Goal: Task Accomplishment & Management: Manage account settings

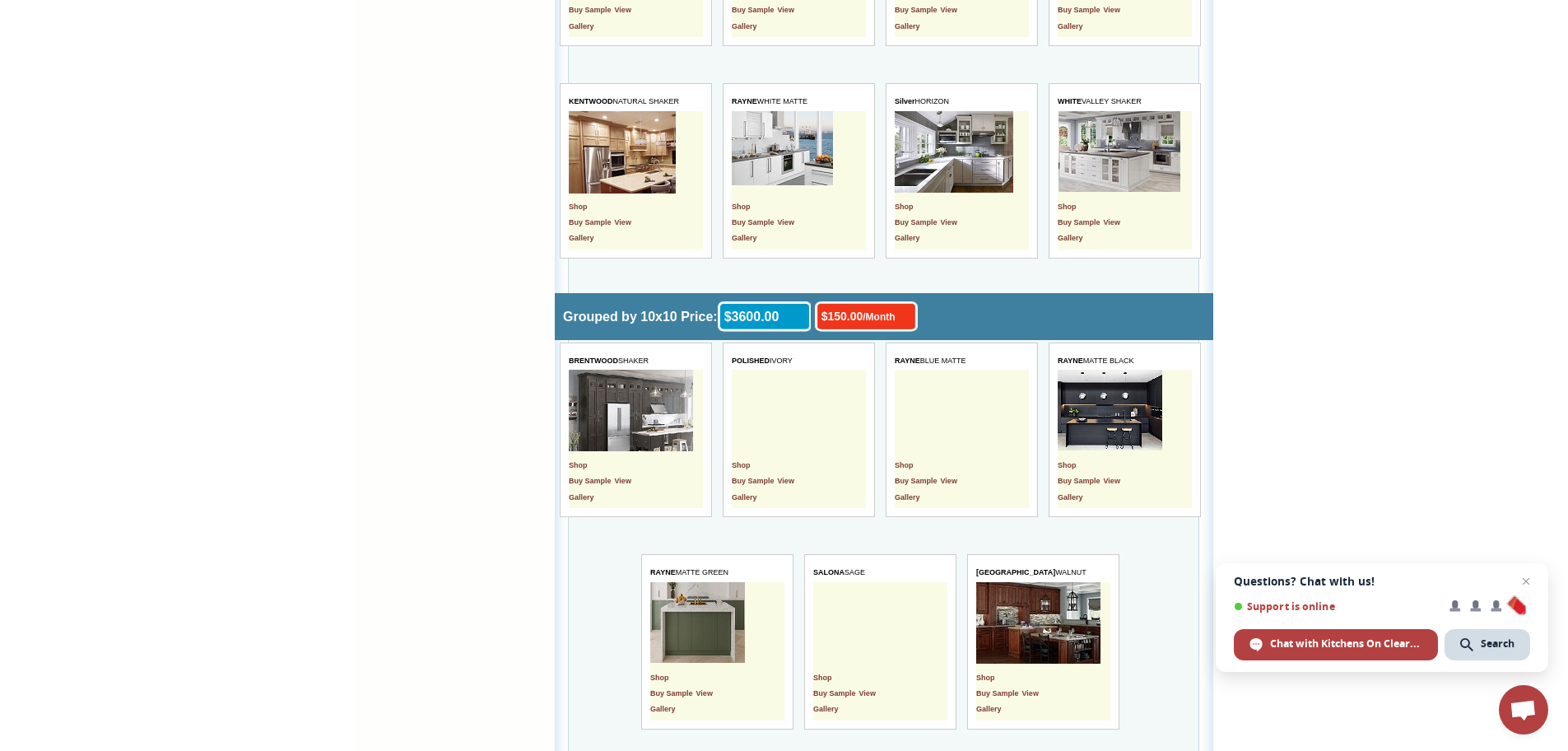
scroll to position [5367, 0]
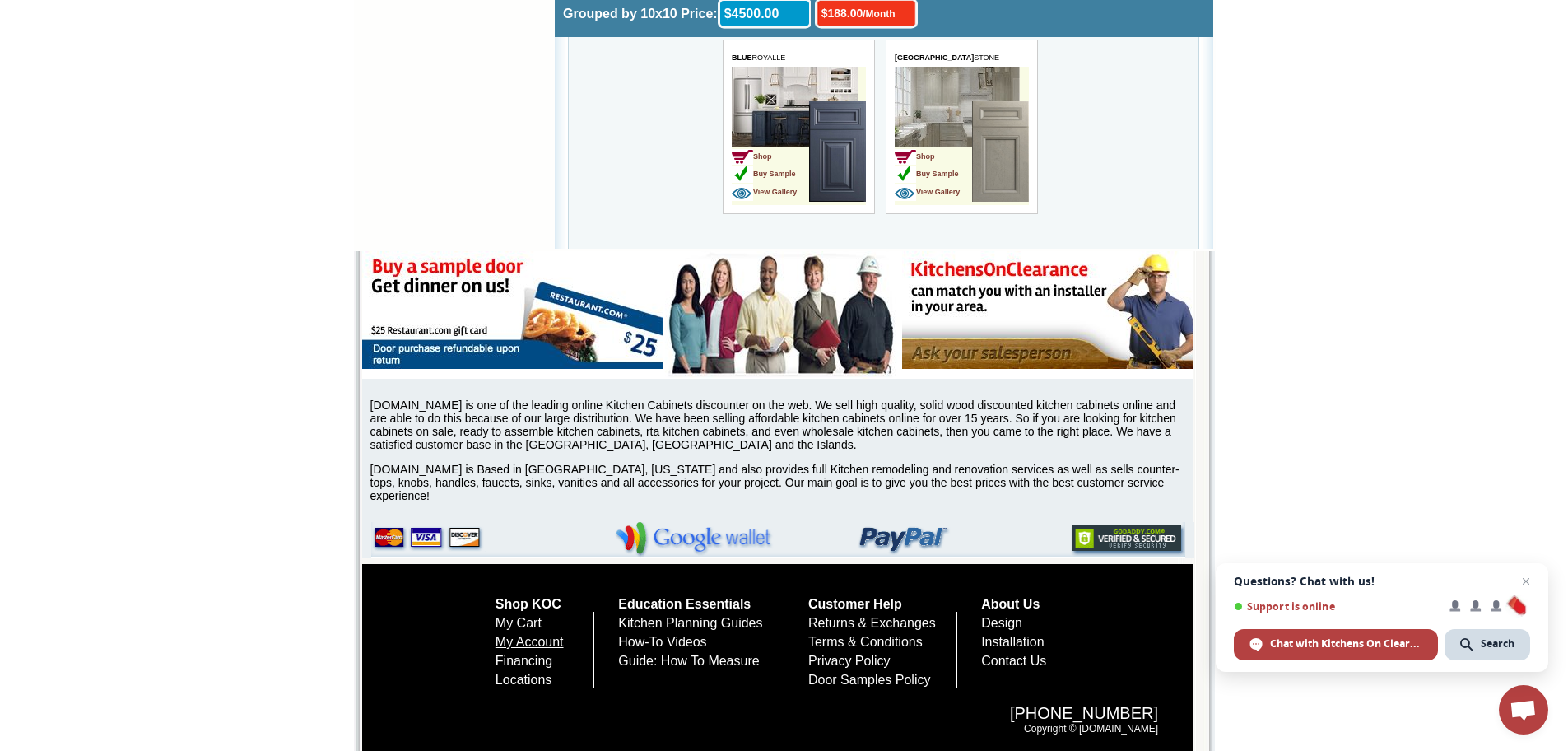
click at [518, 637] on link "My Account" at bounding box center [529, 641] width 68 height 14
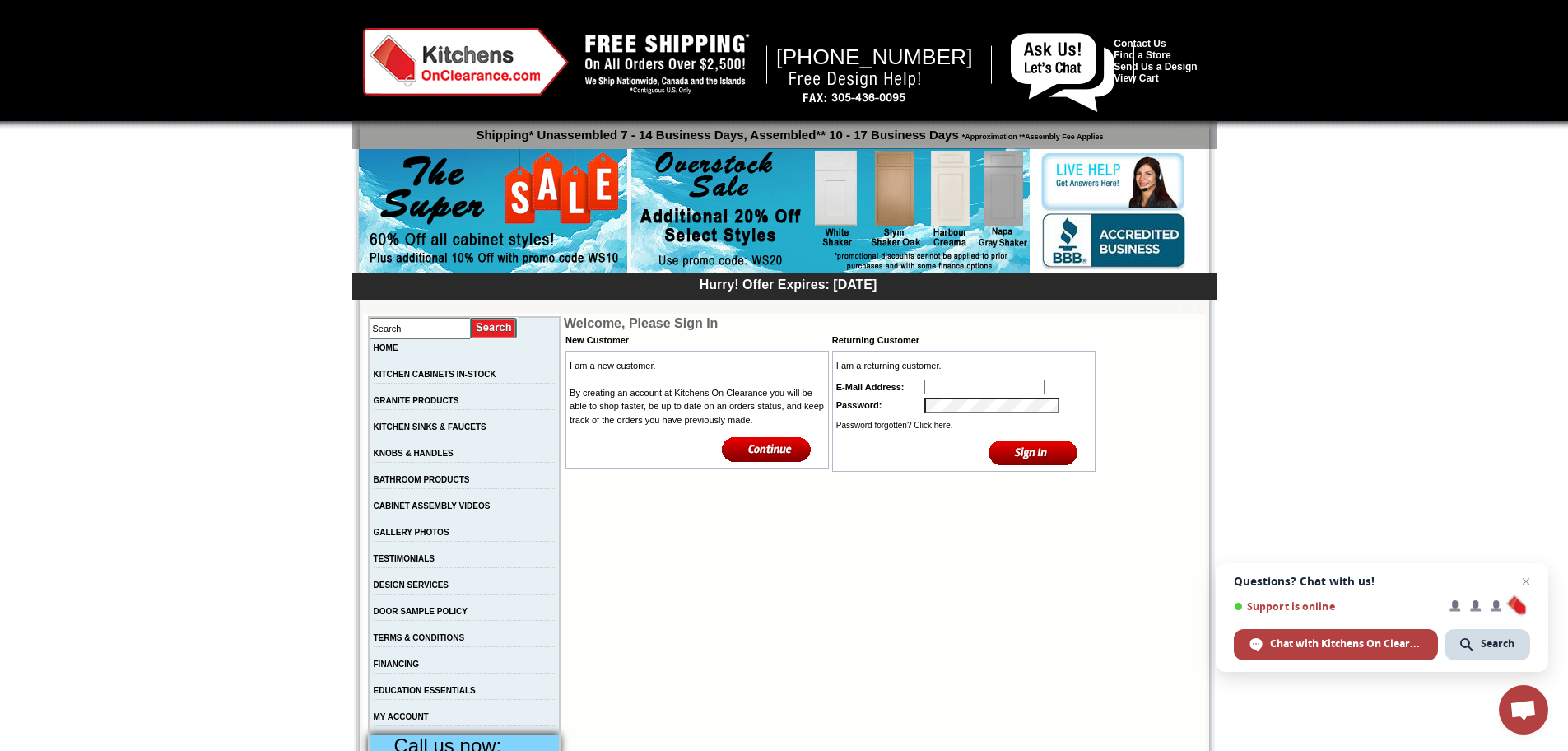
click at [739, 460] on img at bounding box center [767, 448] width 90 height 27
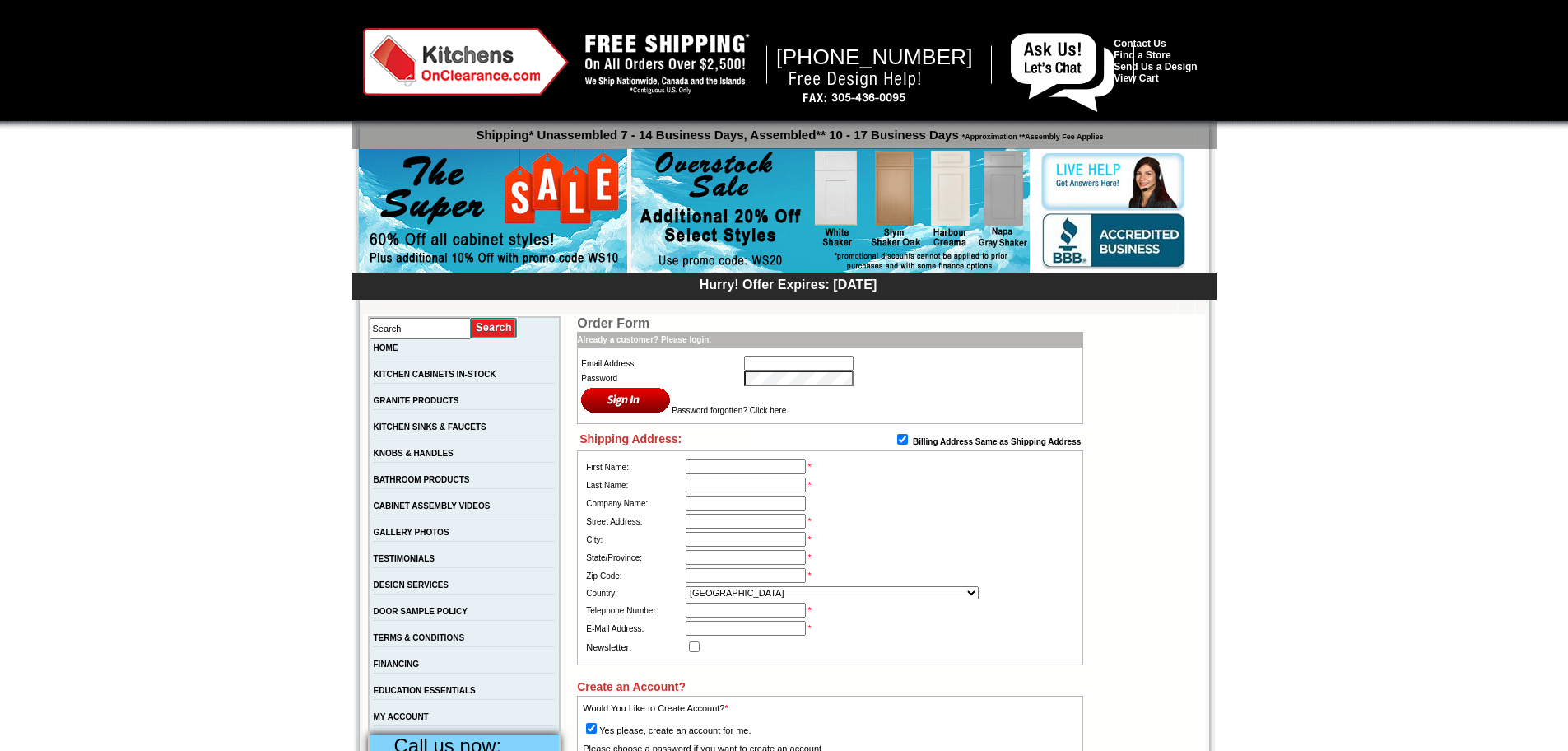
type input "March"
type input "[PERSON_NAME]"
type input "[PERSON_NAME] Way 38793"
type input "Fremont"
type input "94536"
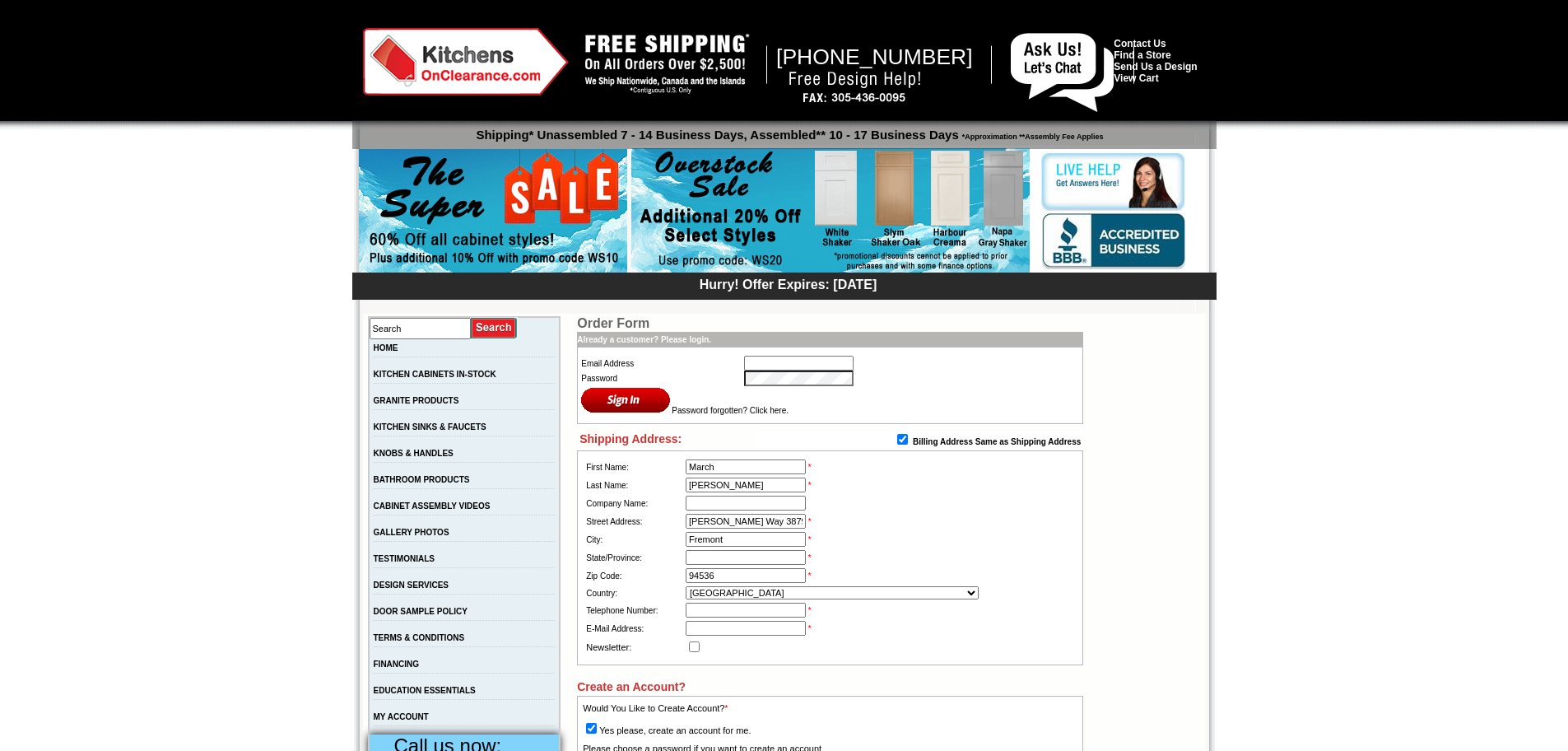
select select "81"
type input "05595559894"
type input "[EMAIL_ADDRESS][DOMAIN_NAME]"
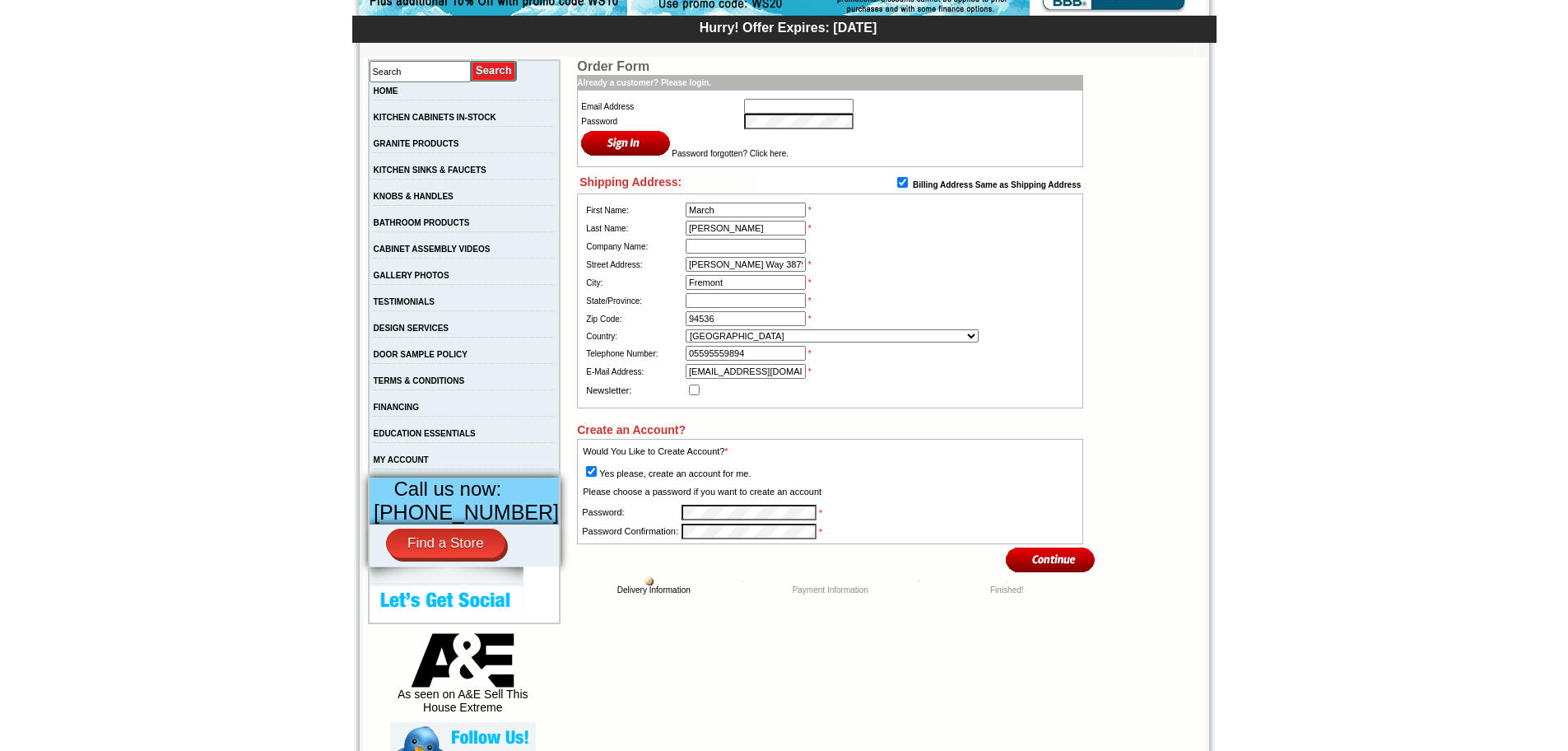
scroll to position [329, 0]
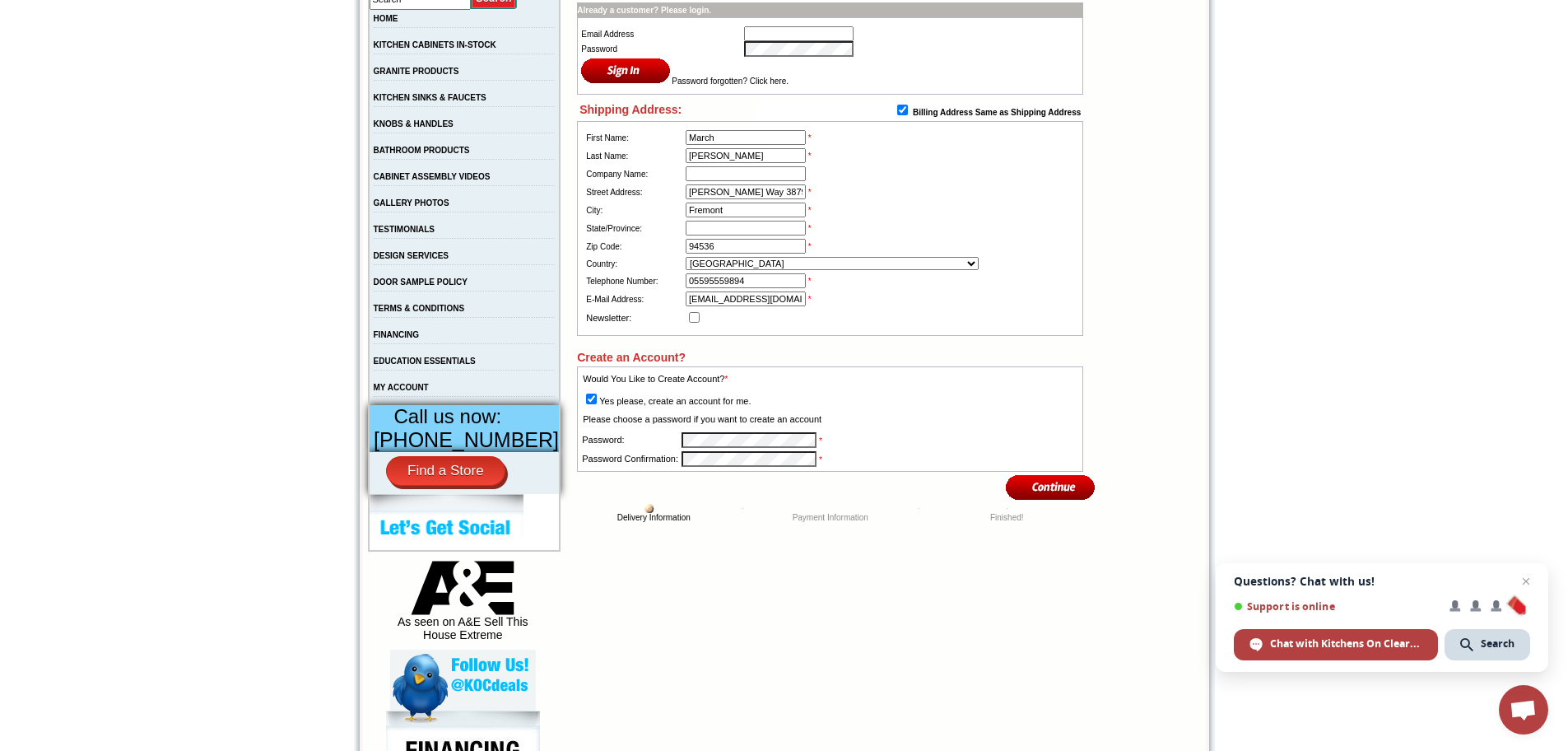
click at [1068, 501] on input "image" at bounding box center [1050, 487] width 90 height 27
click at [1045, 490] on input "image" at bounding box center [1050, 487] width 90 height 27
click at [776, 236] on input "text" at bounding box center [746, 228] width 120 height 15
type input "ca"
click at [927, 358] on td "Create an Account?" at bounding box center [829, 352] width 506 height 31
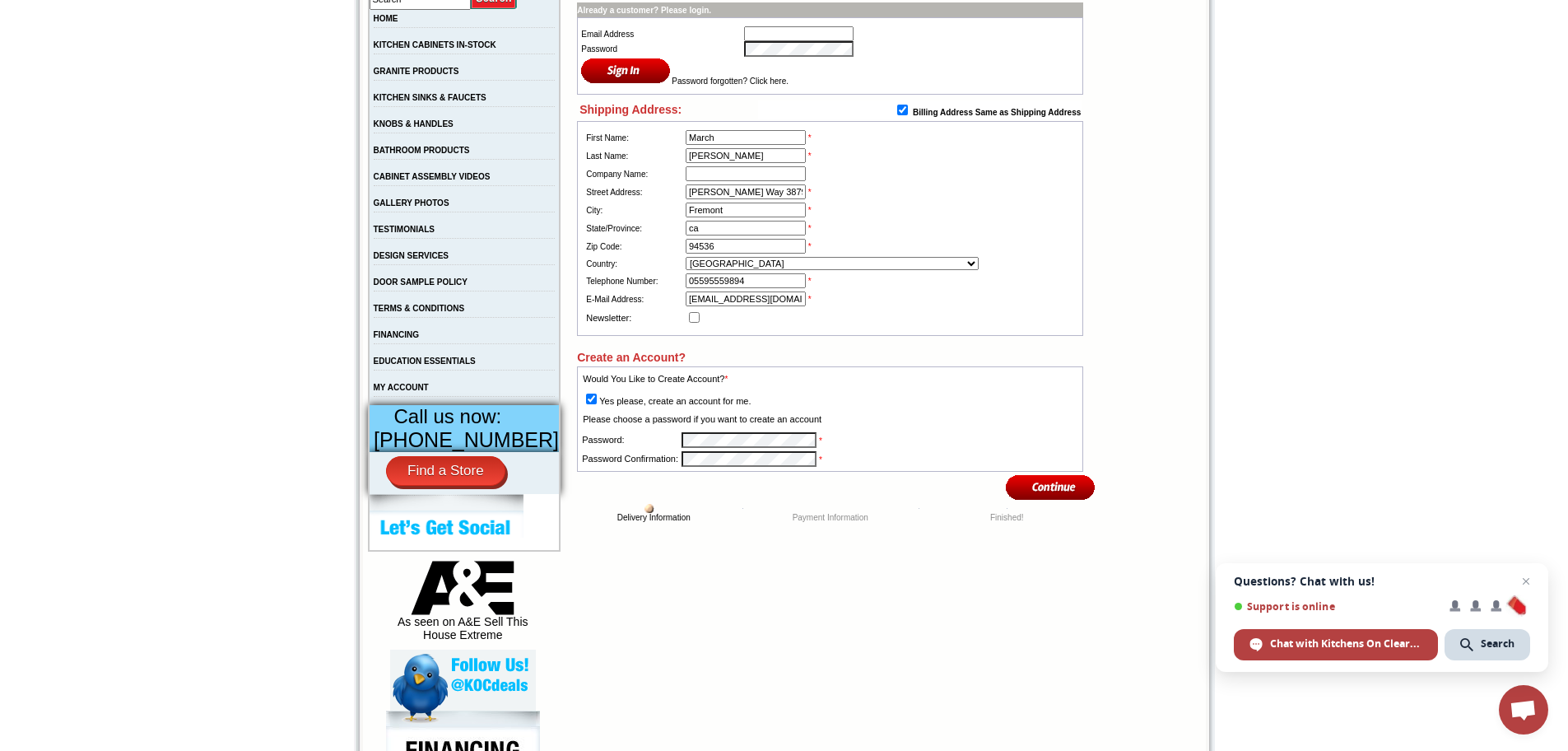
click at [1023, 488] on input "image" at bounding box center [1050, 487] width 90 height 27
click at [1040, 492] on input "image" at bounding box center [1050, 487] width 90 height 27
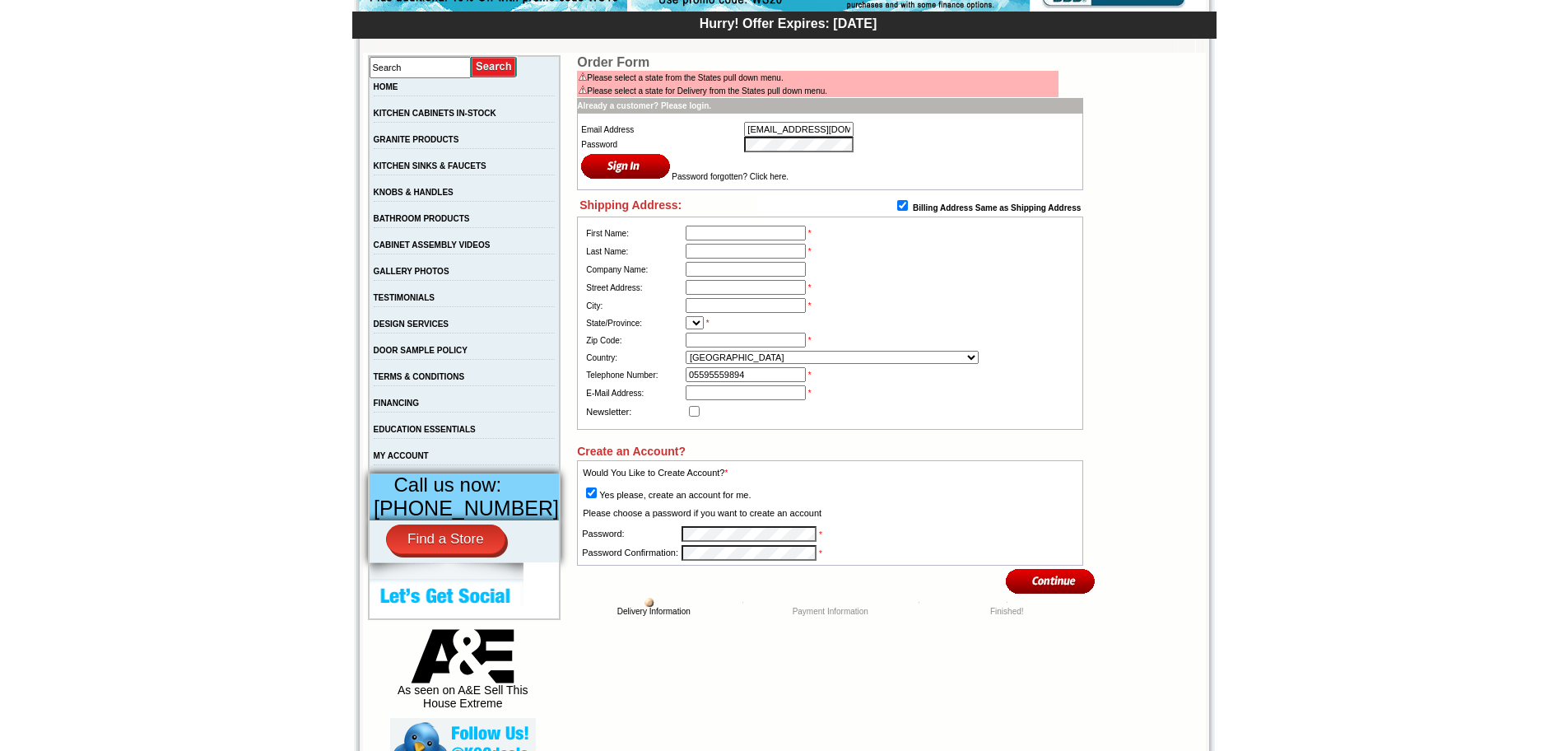
scroll to position [247, 0]
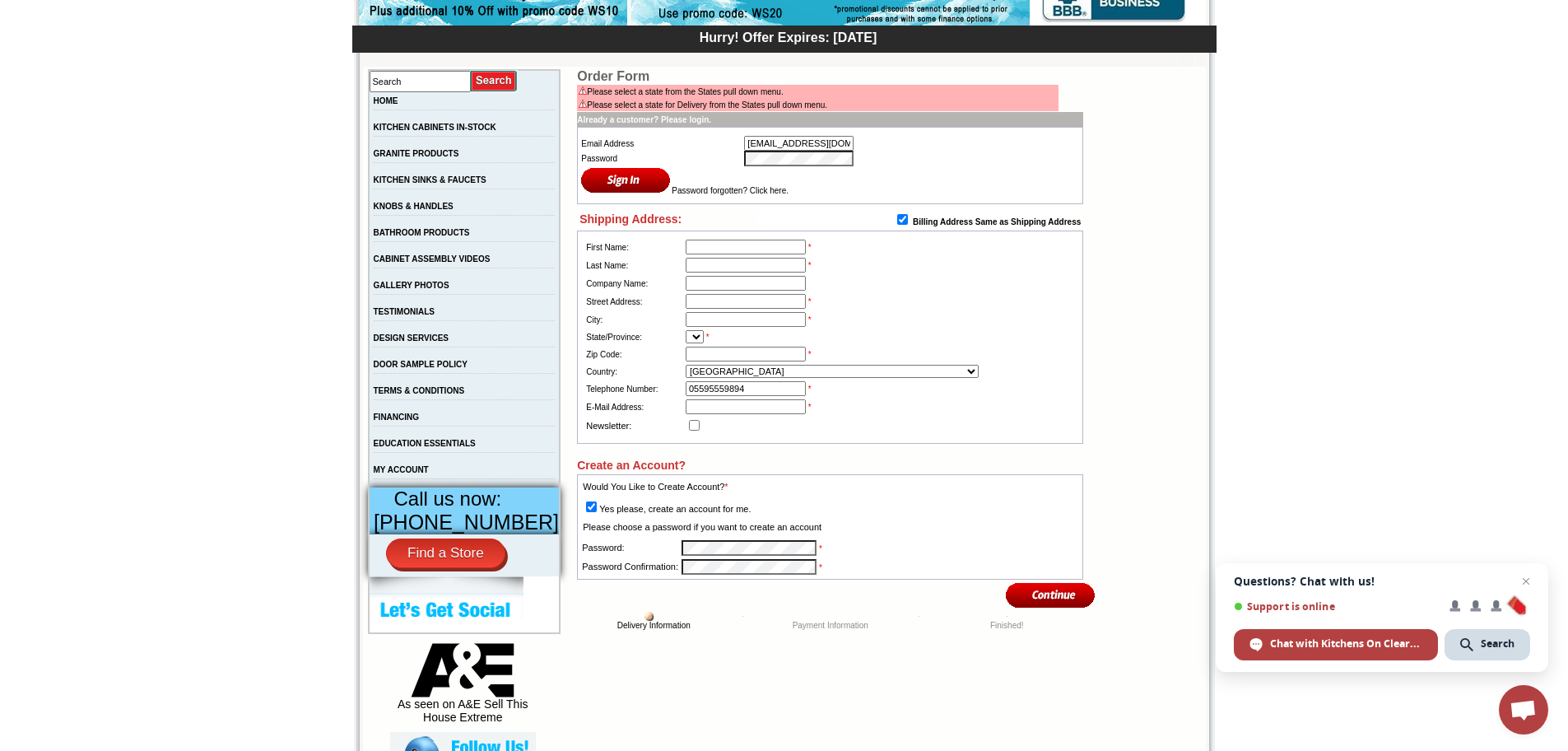
click at [729, 232] on table "First Name: * Last Name: * Company Name: Street Address: * City: * State/Provin…" at bounding box center [829, 337] width 506 height 213
click at [731, 235] on table "First Name: * Last Name: * Company Name: Street Address: * City: * State/Provin…" at bounding box center [829, 337] width 501 height 208
click at [738, 247] on input "text" at bounding box center [746, 247] width 120 height 15
type input "March"
type input "[PERSON_NAME]"
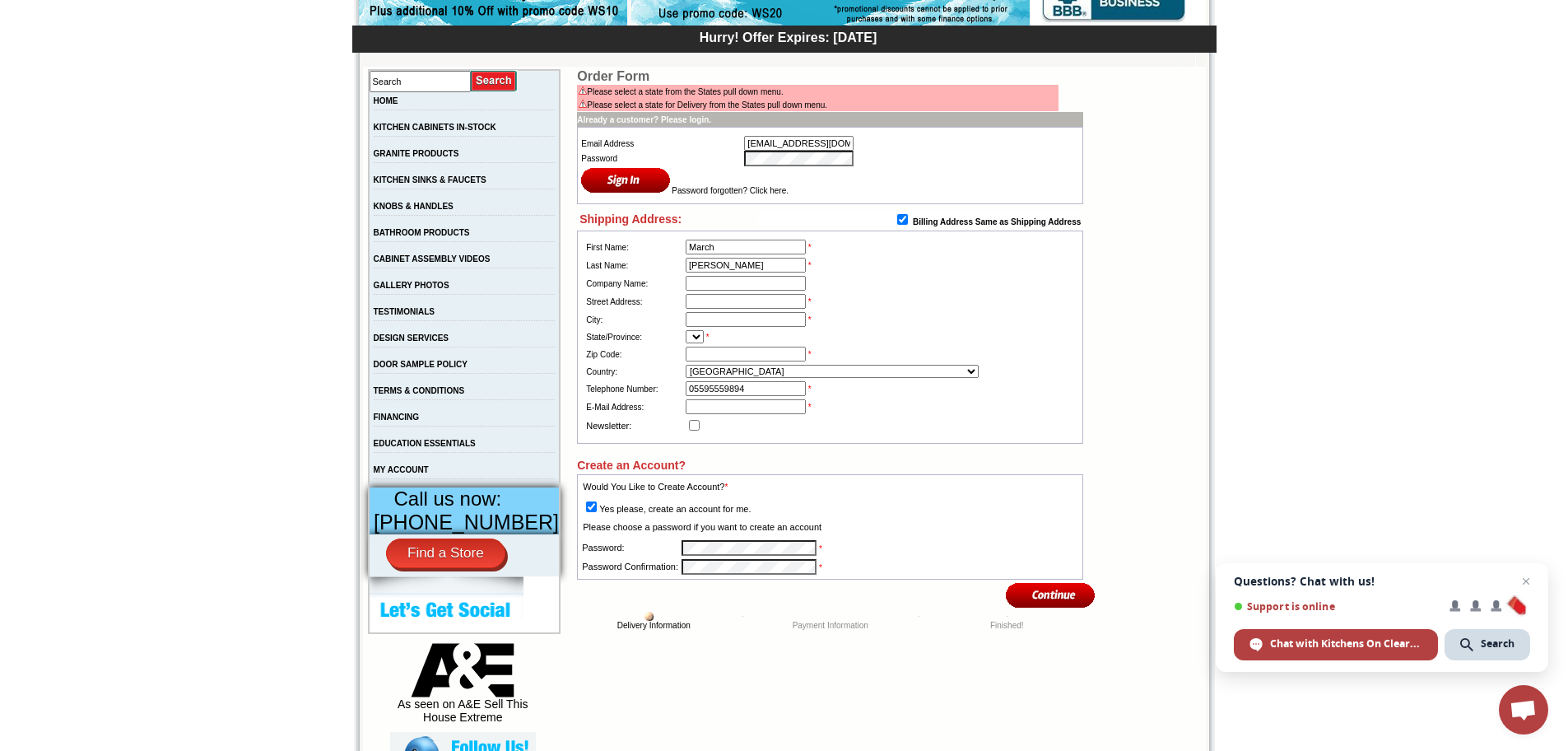
type input "[PERSON_NAME] Way 38793"
type input "Fremont"
type input "94536"
select select "81"
type input "[EMAIL_ADDRESS][DOMAIN_NAME]"
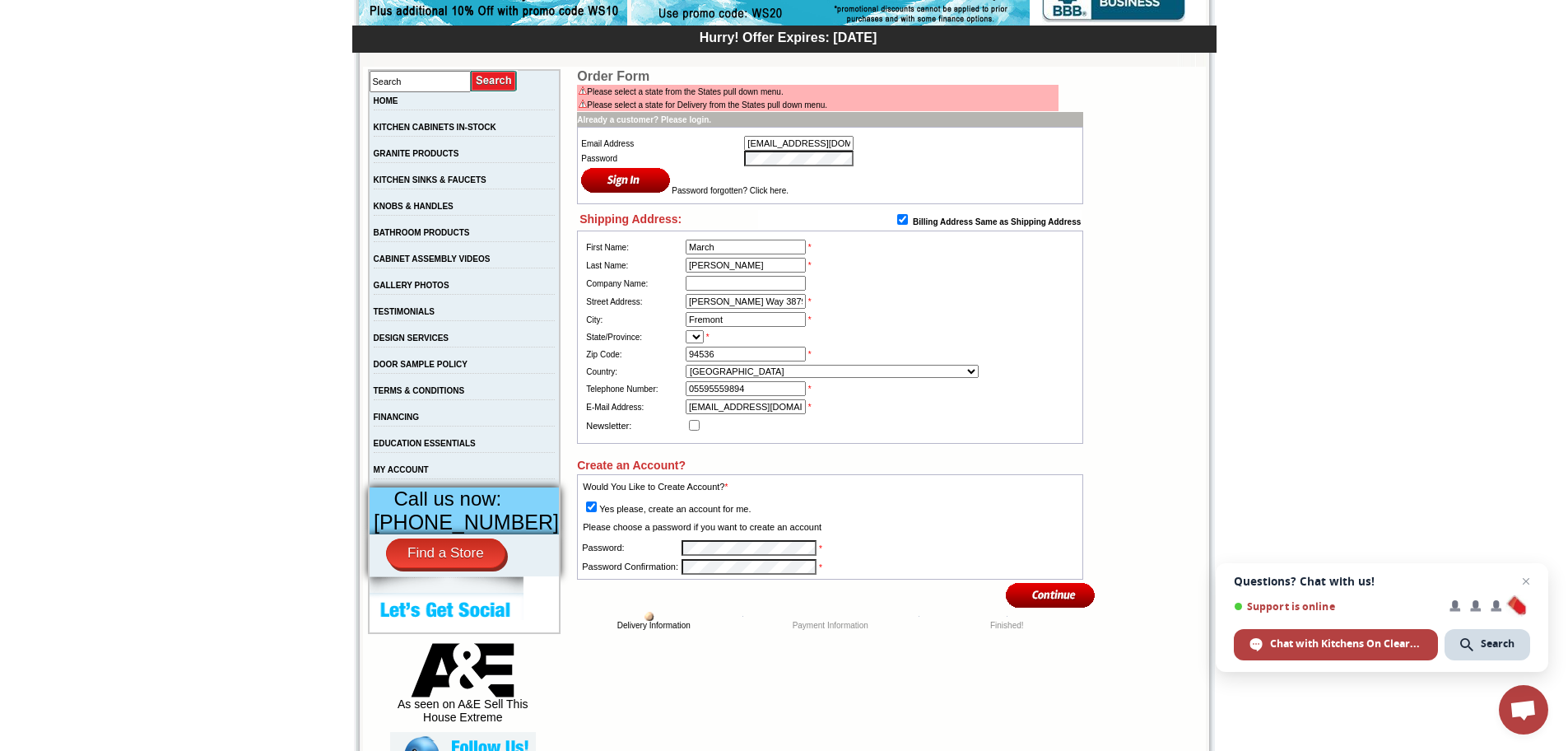
click at [761, 376] on select "Please Select [GEOGRAPHIC_DATA] [GEOGRAPHIC_DATA] [GEOGRAPHIC_DATA] [US_STATE] …" at bounding box center [832, 371] width 293 height 13
click at [701, 343] on select at bounding box center [694, 336] width 18 height 13
click at [763, 378] on select "Please Select Afghanistan Albania Algeria American Samoa Andorra Angola Anguill…" at bounding box center [832, 371] width 293 height 13
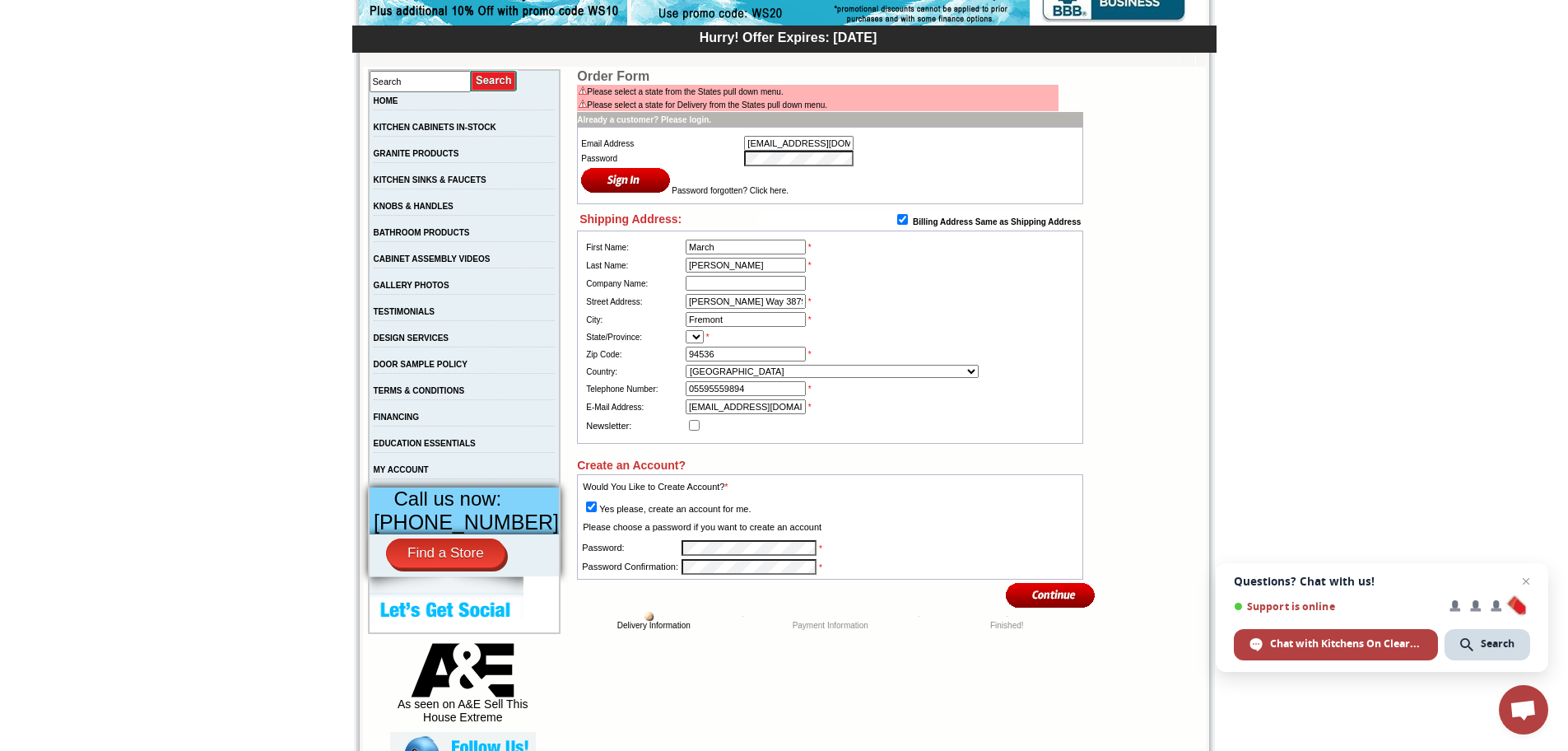
click at [763, 378] on select "Please Select Afghanistan Albania Algeria American Samoa Andorra Angola Anguill…" at bounding box center [832, 371] width 293 height 13
select select "223"
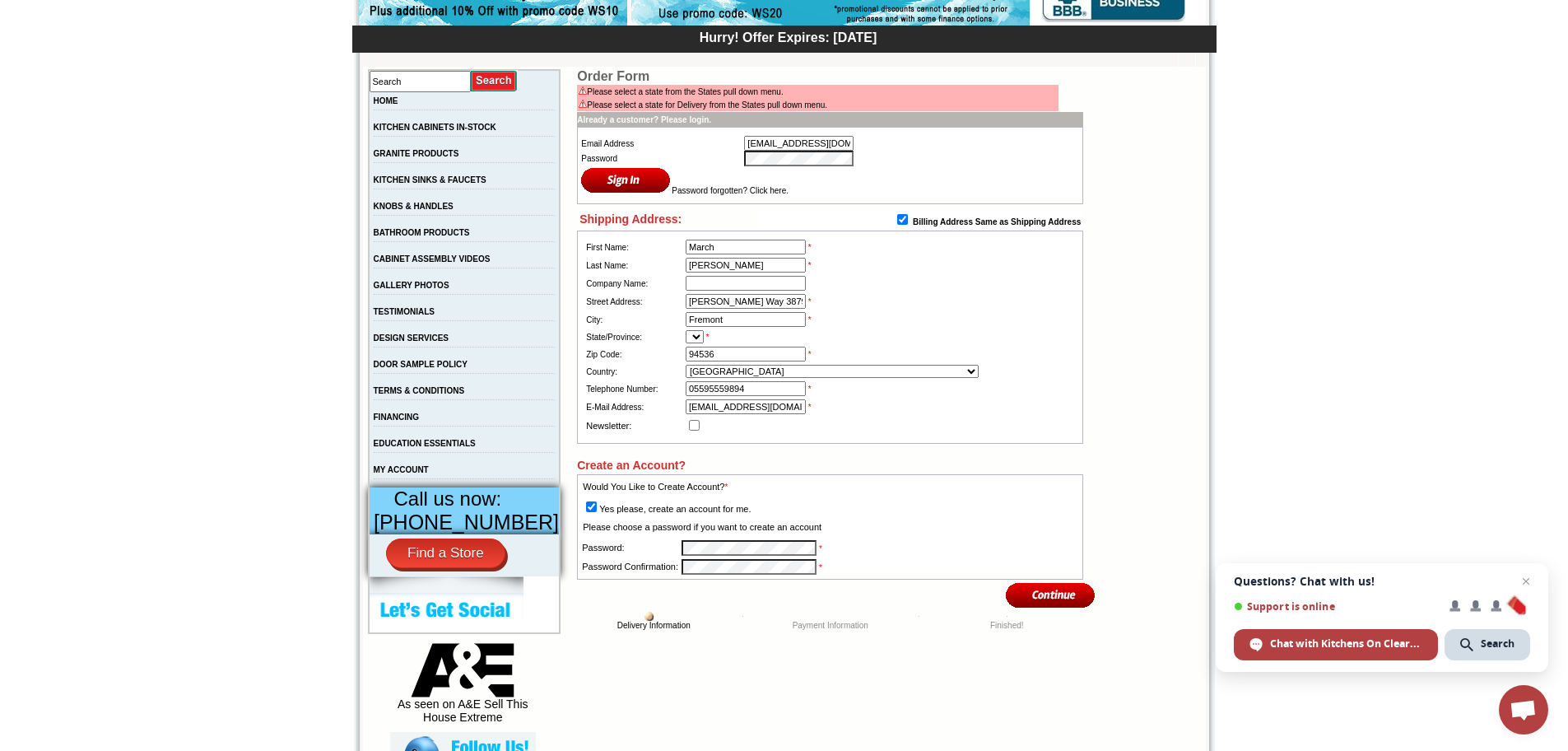
click at [763, 378] on select "Please Select Afghanistan Albania Algeria American Samoa Andorra Angola Anguill…" at bounding box center [832, 371] width 293 height 13
click at [704, 343] on select at bounding box center [694, 336] width 18 height 13
click at [1053, 604] on input "image" at bounding box center [1050, 594] width 90 height 27
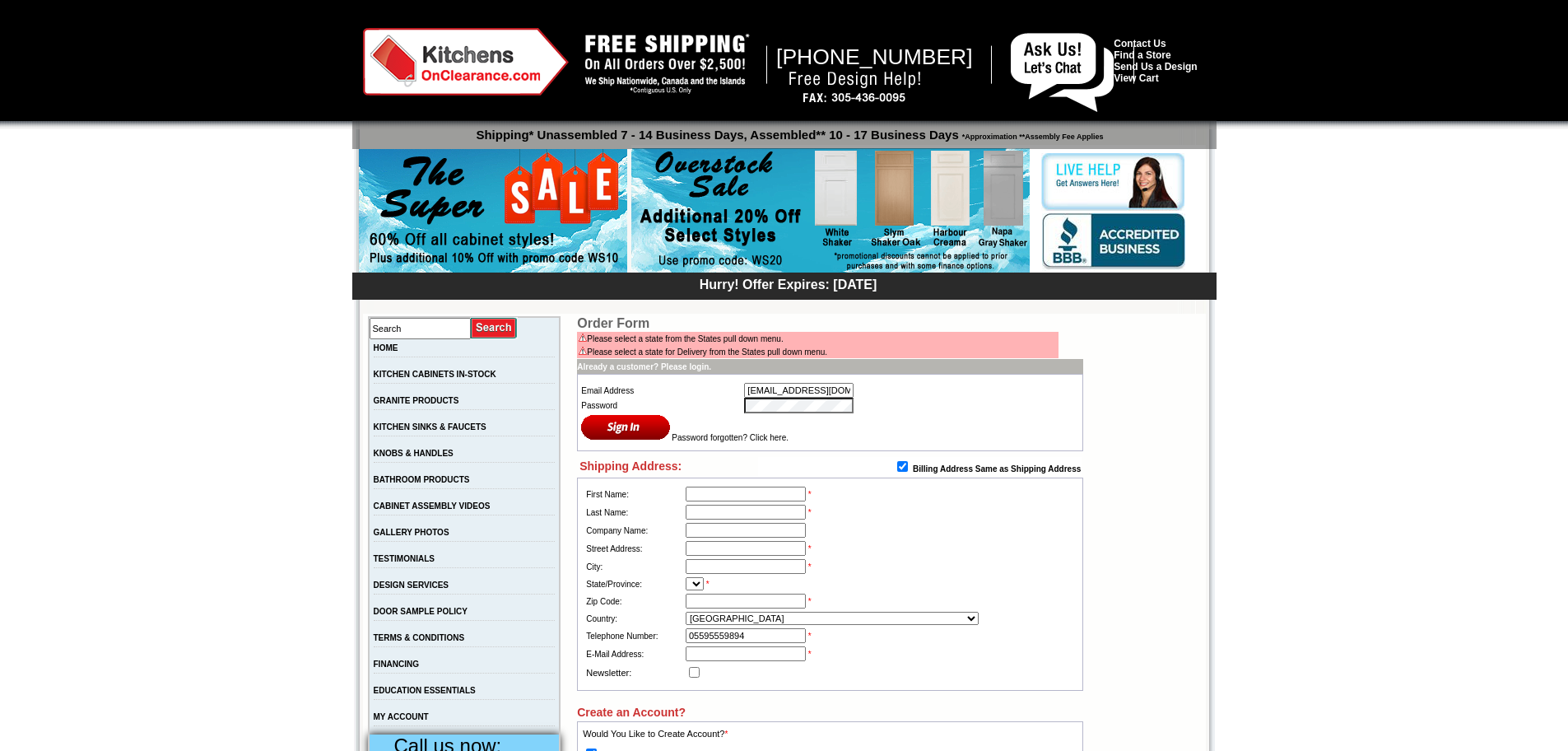
click at [390, 343] on td "HOME" at bounding box center [465, 352] width 192 height 26
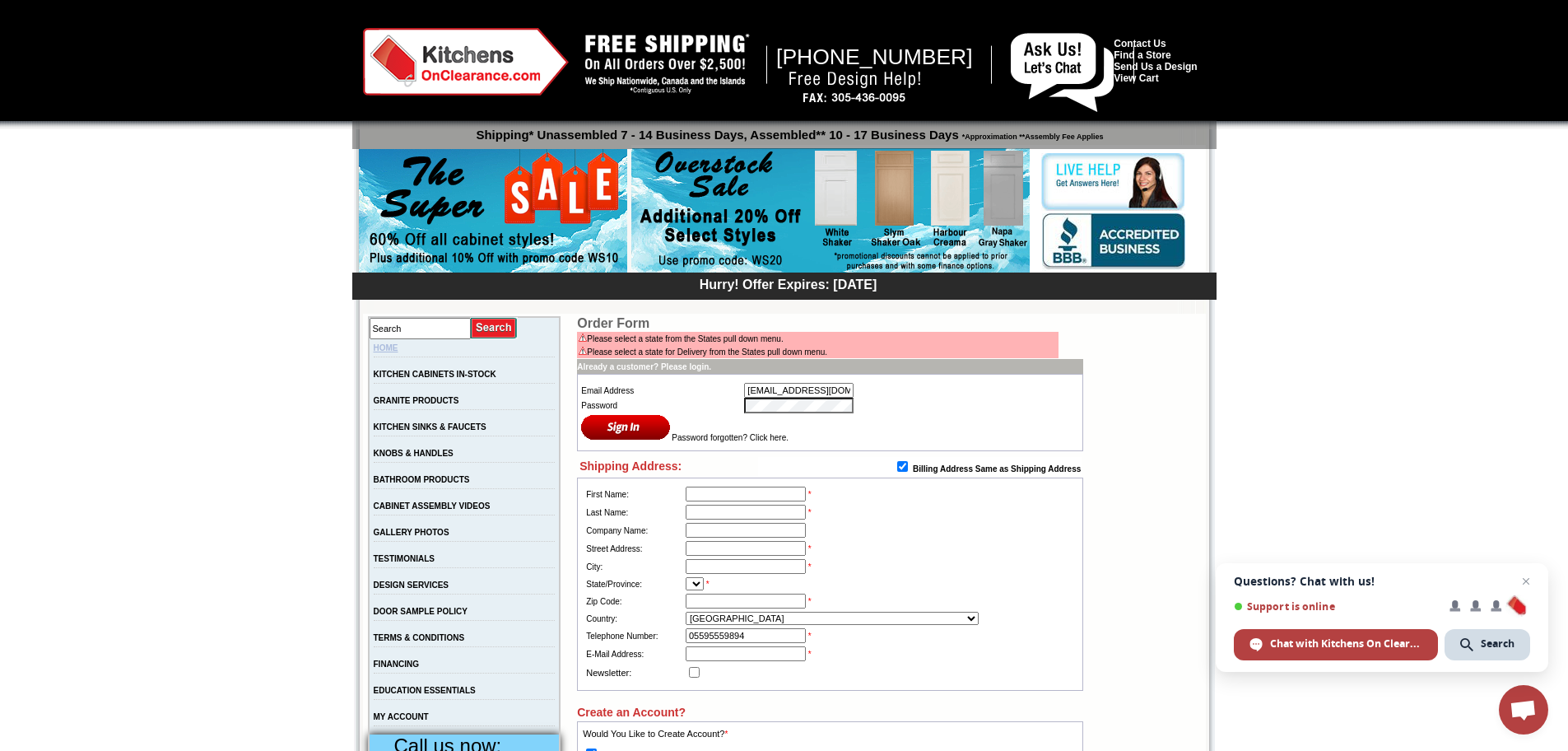
click at [385, 348] on link "HOME" at bounding box center [385, 347] width 24 height 9
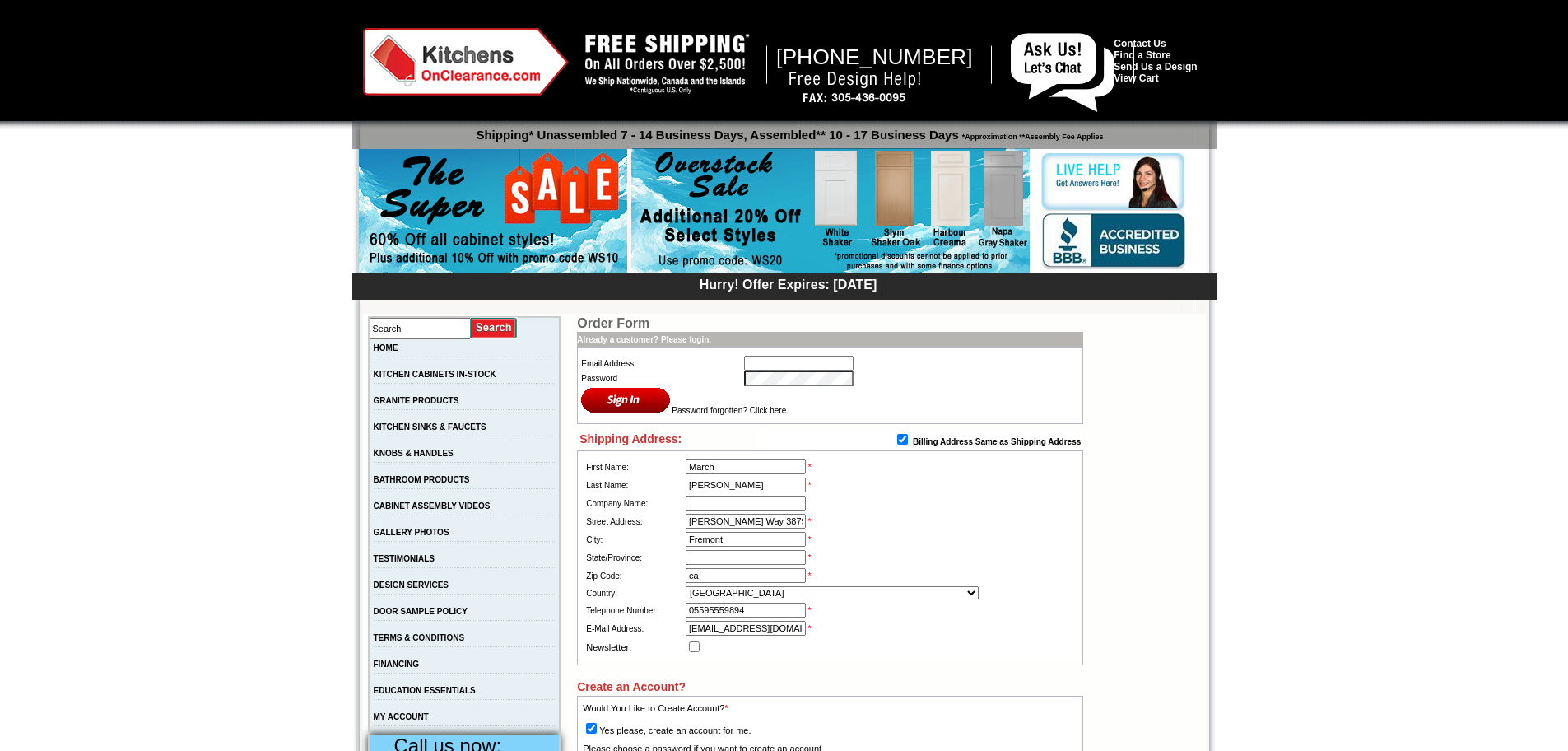
click at [749, 596] on select "Please Select [GEOGRAPHIC_DATA] [GEOGRAPHIC_DATA] [GEOGRAPHIC_DATA] [US_STATE] …" at bounding box center [832, 592] width 293 height 13
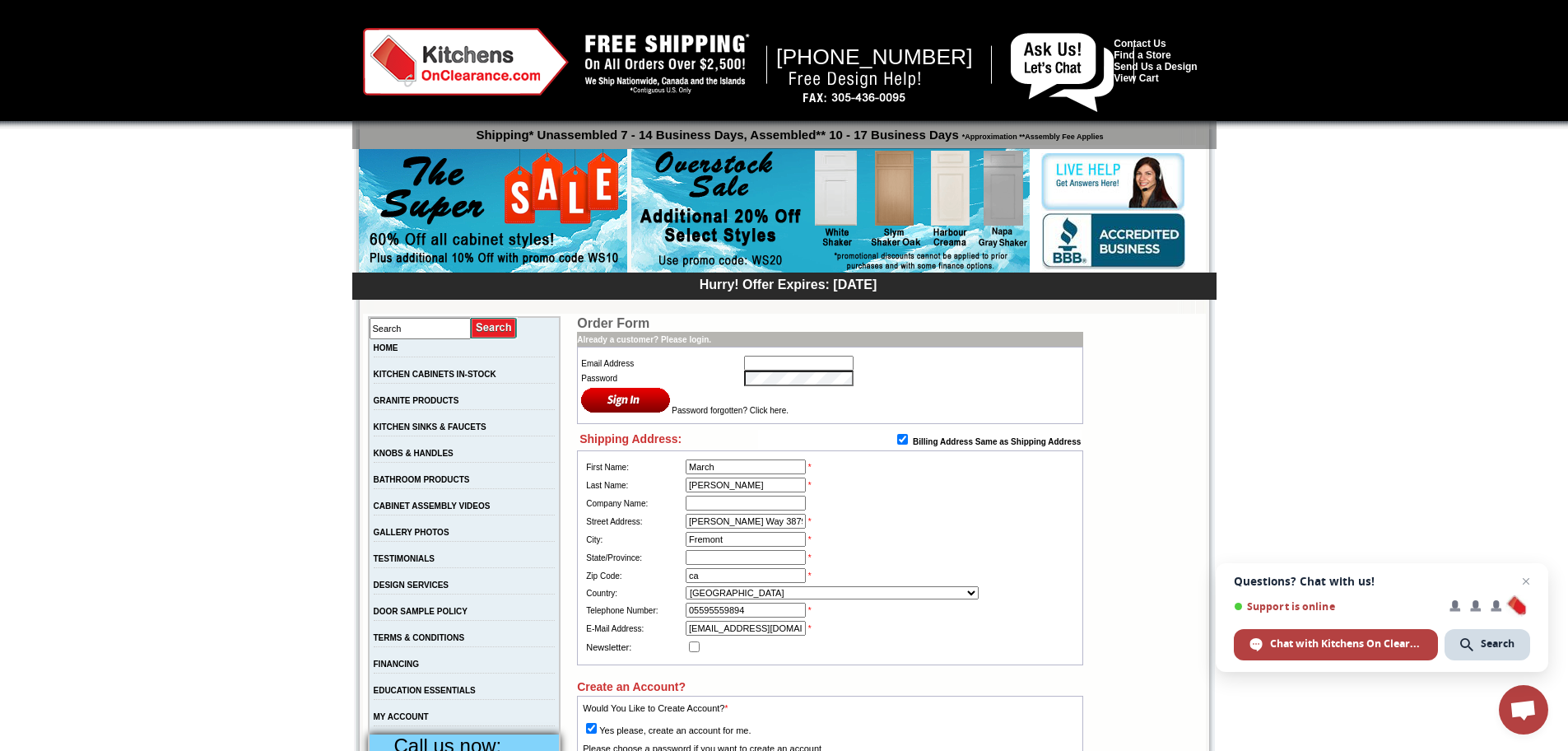
drag, startPoint x: 0, startPoint y: 0, endPoint x: 749, endPoint y: 596, distance: 957.2
click at [749, 596] on select "Please Select [GEOGRAPHIC_DATA] [GEOGRAPHIC_DATA] [GEOGRAPHIC_DATA] [US_STATE] …" at bounding box center [832, 592] width 293 height 13
click at [749, 597] on select "Please Select Afghanistan Albania Algeria American Samoa Andorra Angola Anguill…" at bounding box center [832, 592] width 293 height 13
select select "223"
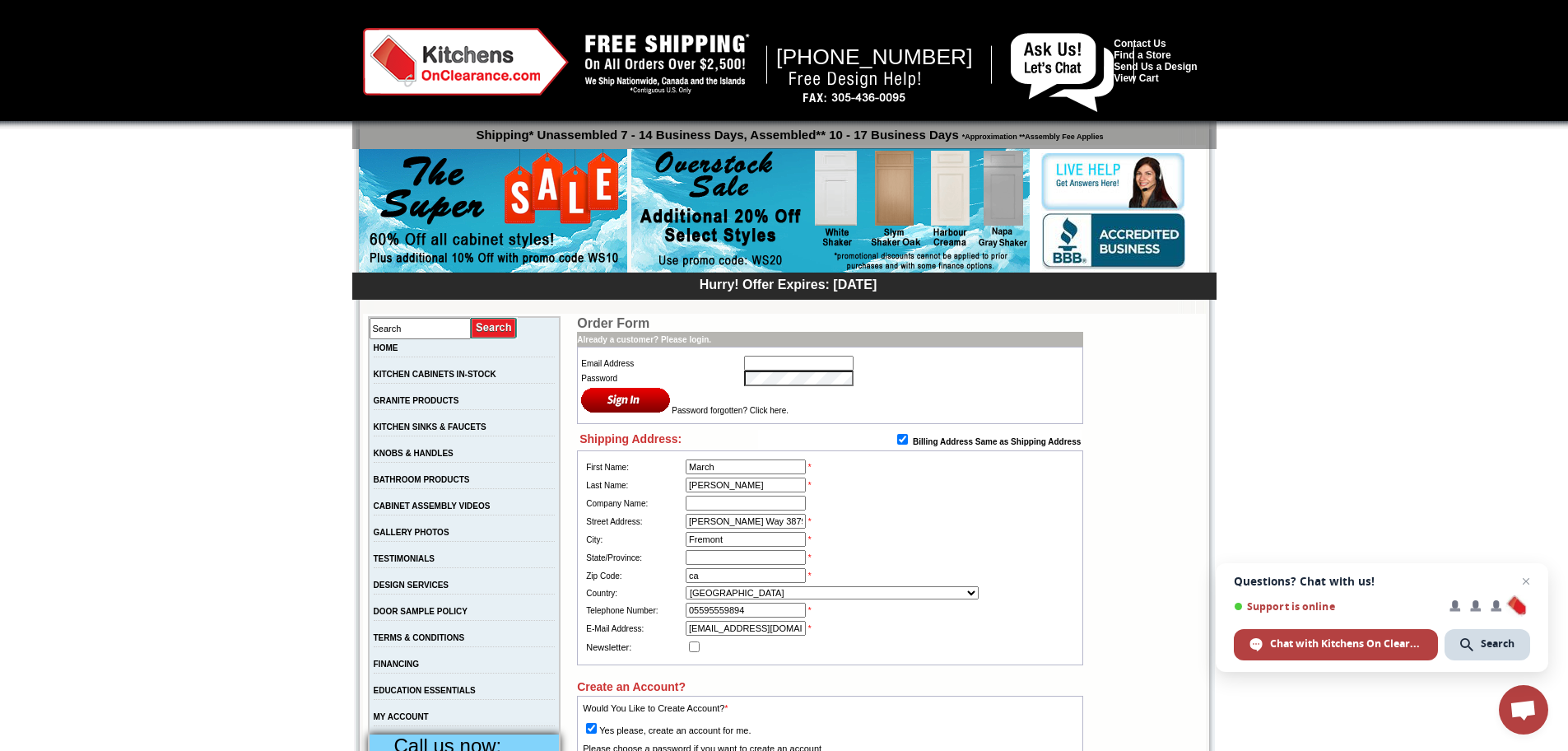
click at [726, 560] on input "text" at bounding box center [746, 556] width 120 height 15
type input "ca"
click at [1051, 518] on td "Fenton Way 38793 *" at bounding box center [879, 521] width 392 height 18
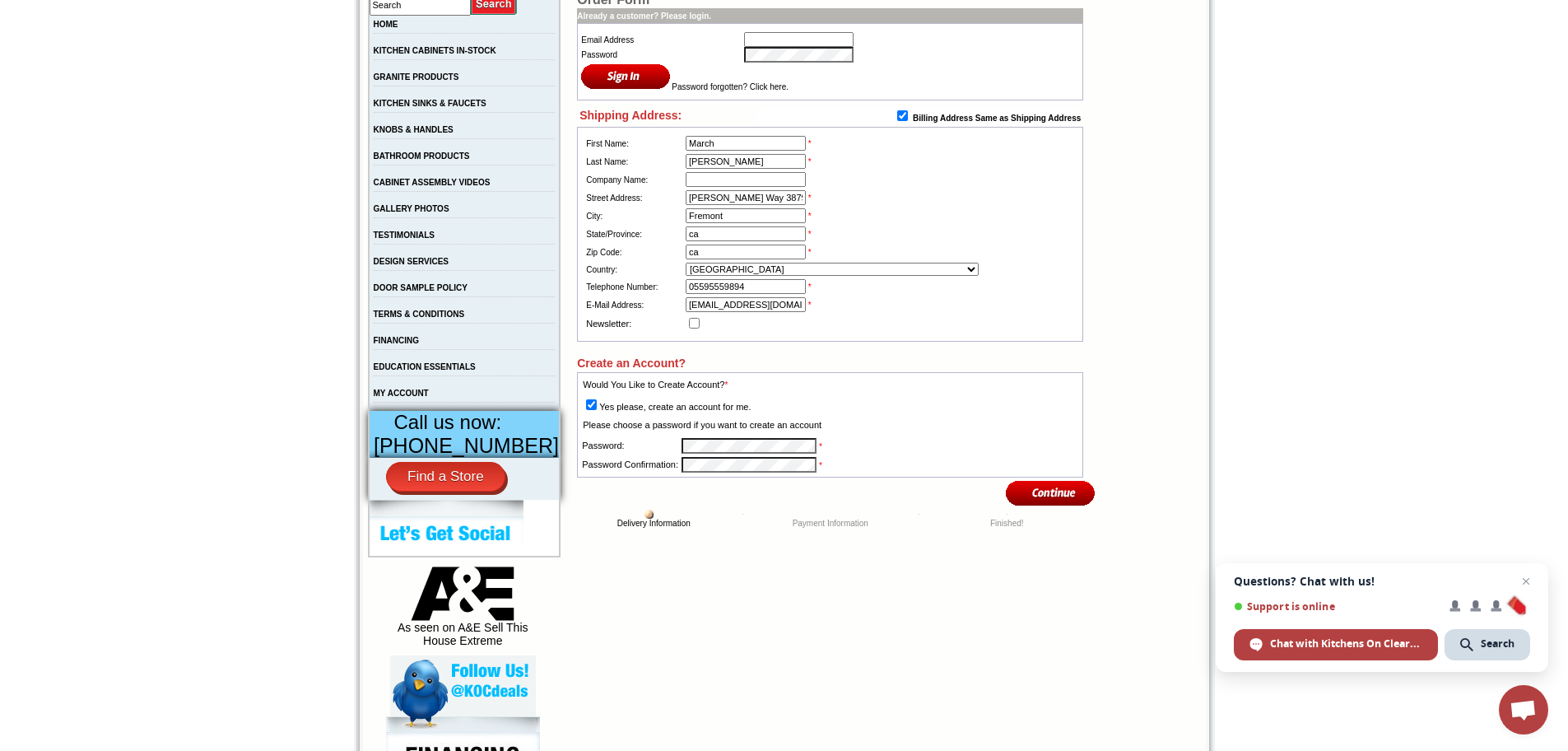
scroll to position [329, 0]
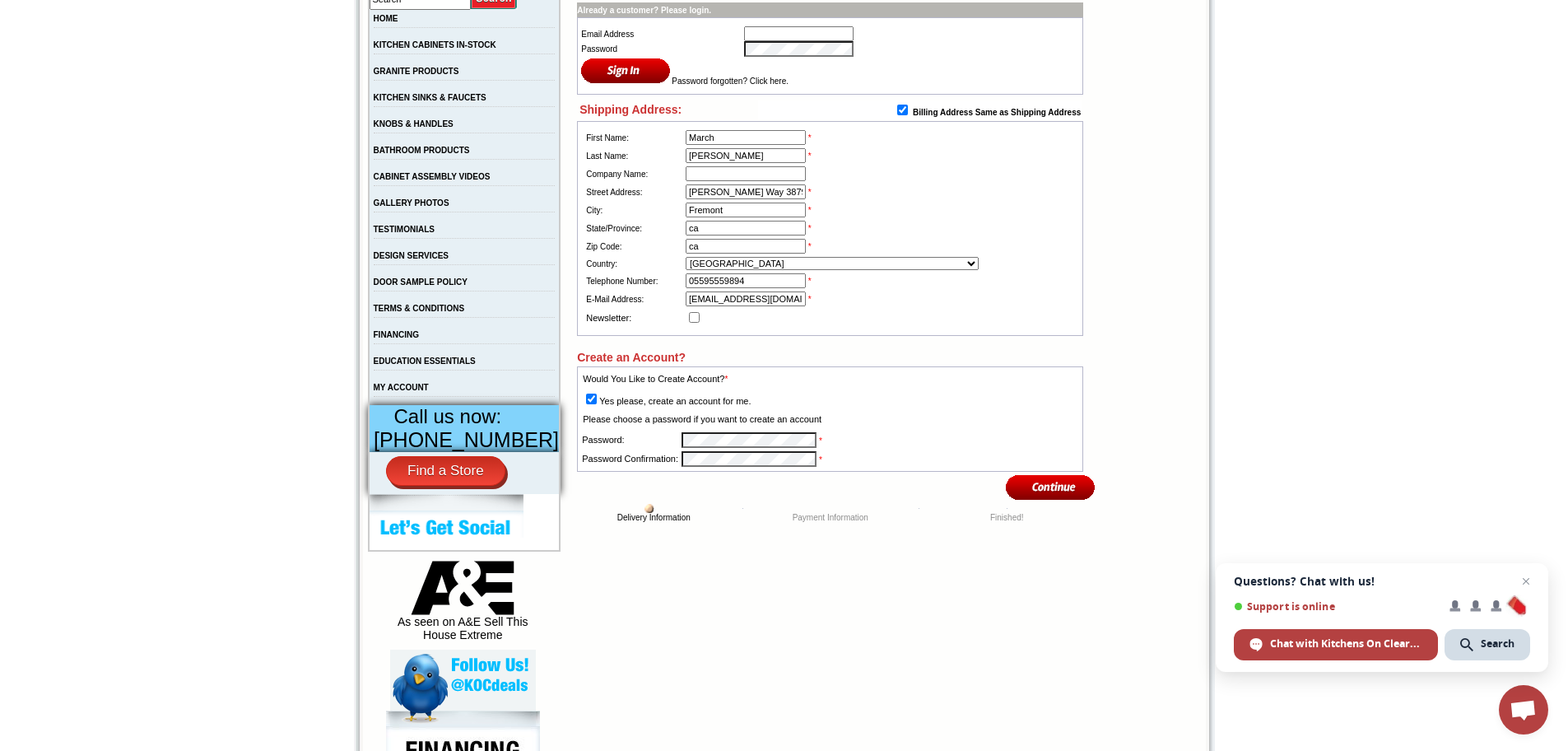
click at [707, 455] on tbody "Password: * Password Confirmation: *" at bounding box center [701, 449] width 242 height 37
click at [719, 484] on td at bounding box center [783, 487] width 440 height 31
click at [1063, 498] on input "image" at bounding box center [1050, 487] width 90 height 27
click at [765, 254] on input "ca" at bounding box center [746, 246] width 120 height 15
type input "ca111"
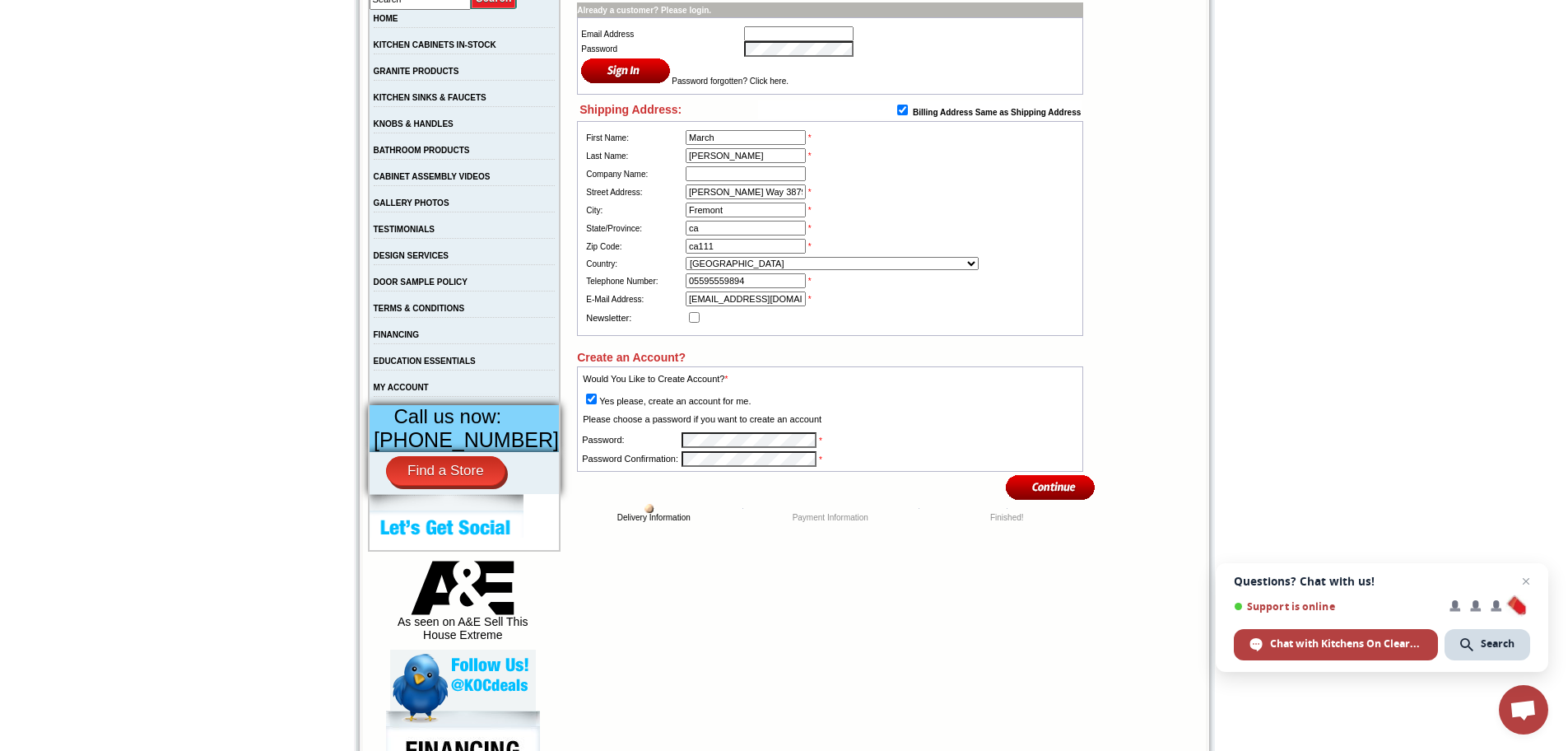
click at [1062, 491] on input "image" at bounding box center [1050, 487] width 90 height 27
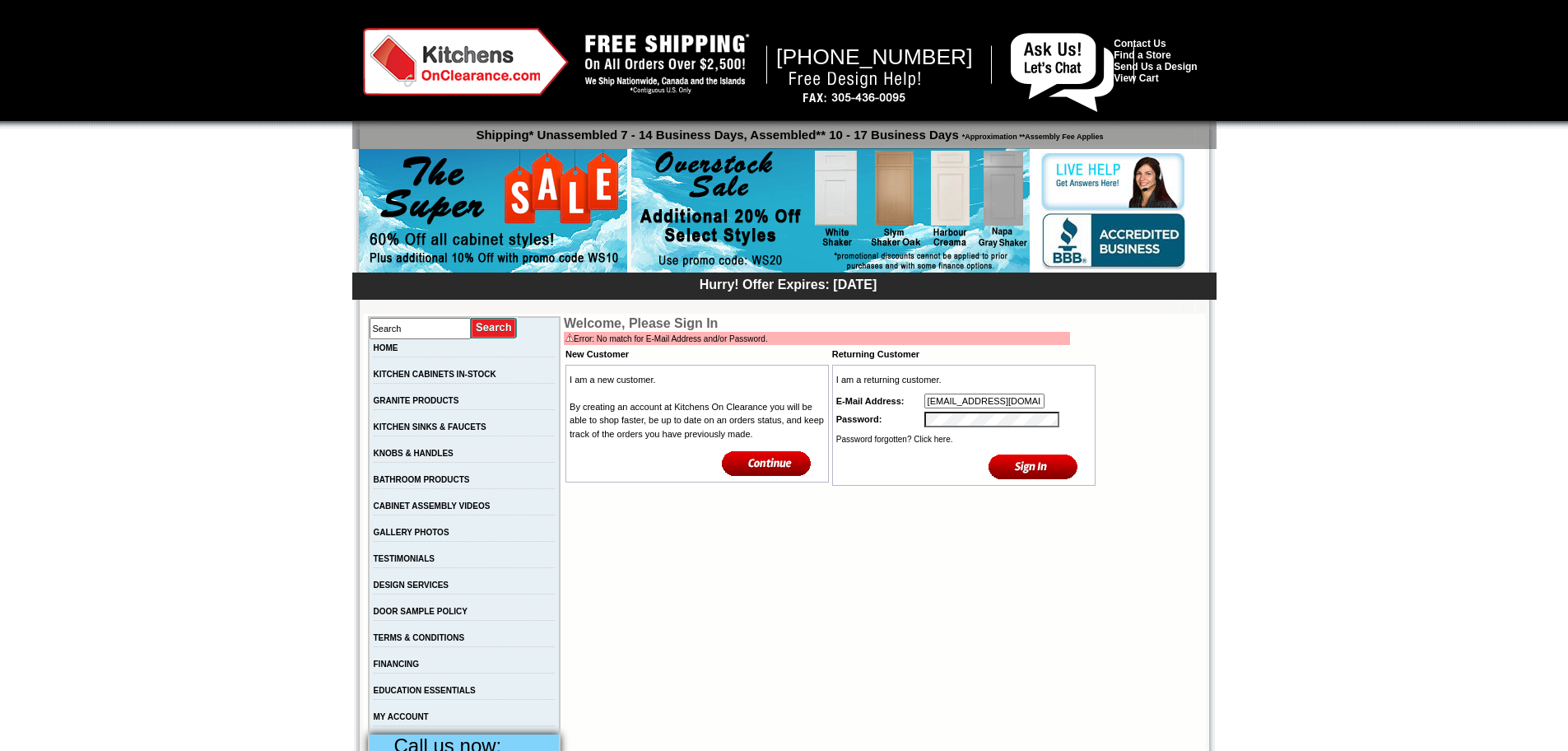
click at [1027, 472] on input "image" at bounding box center [1033, 466] width 90 height 27
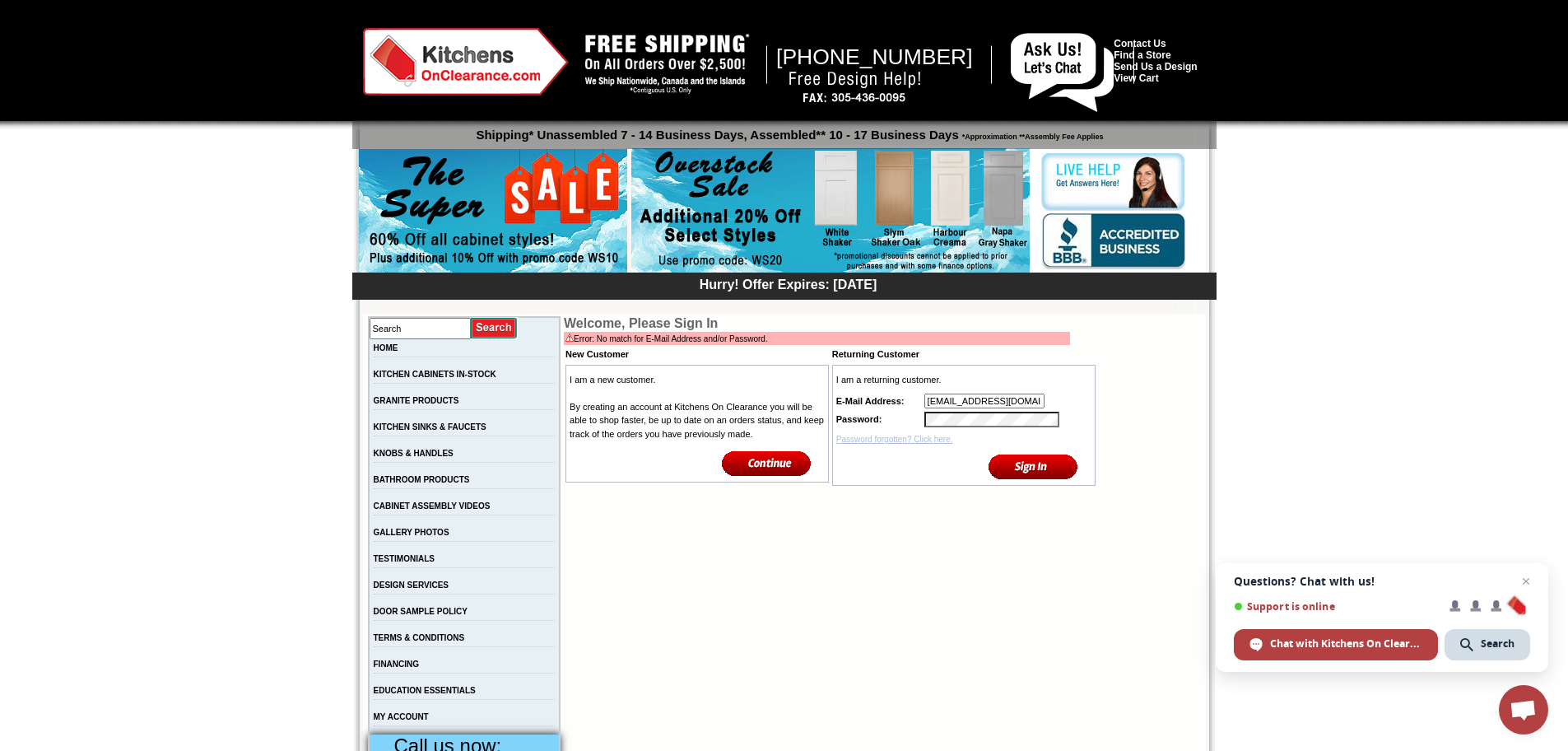
click at [895, 442] on link "Password forgotten? Click here." at bounding box center [895, 439] width 117 height 9
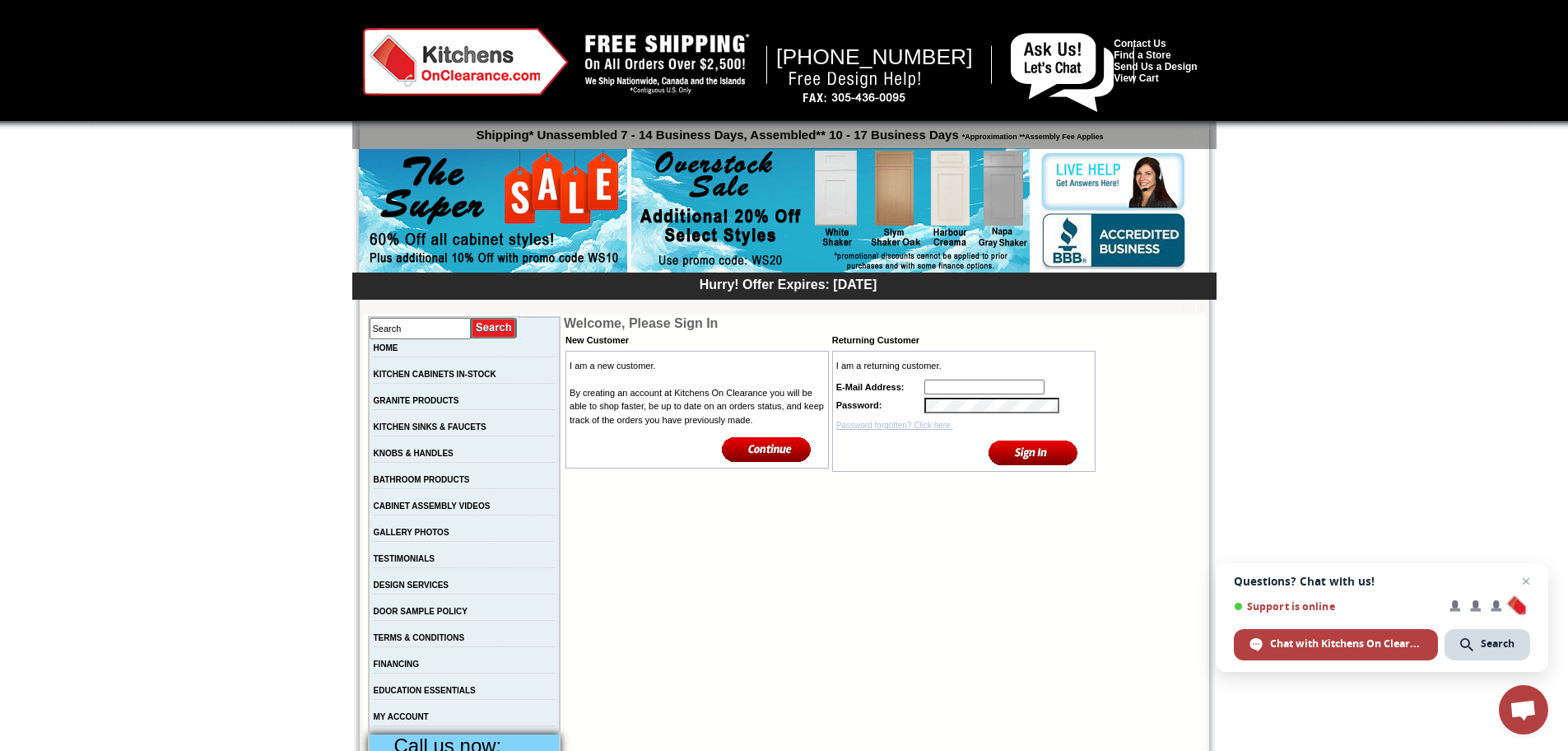
type input "[EMAIL_ADDRESS][DOMAIN_NAME]"
click at [902, 427] on link "Password forgotten? Click here." at bounding box center [895, 425] width 117 height 9
